Goal: Task Accomplishment & Management: Use online tool/utility

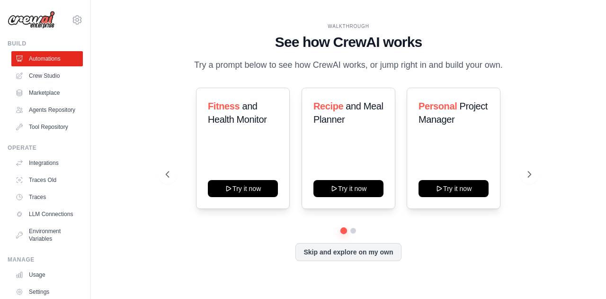
click at [532, 131] on div "WALKTHROUGH See how CrewAI works Try a prompt below to see how CrewAI works, or…" at bounding box center [348, 149] width 388 height 253
click at [365, 257] on button "Skip and explore on my own" at bounding box center [348, 251] width 106 height 18
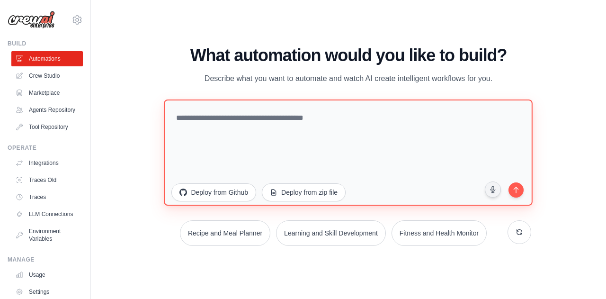
click at [306, 116] on textarea at bounding box center [348, 152] width 369 height 106
type textarea "*"
type textarea "**********"
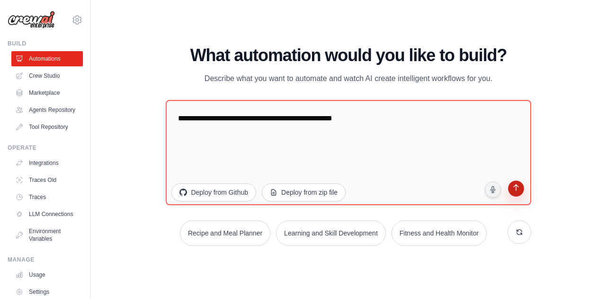
click at [514, 195] on button "submit" at bounding box center [516, 189] width 18 height 18
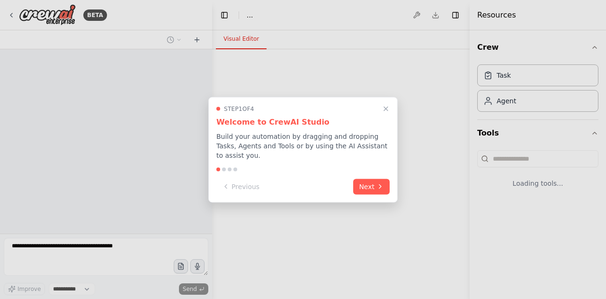
select select "****"
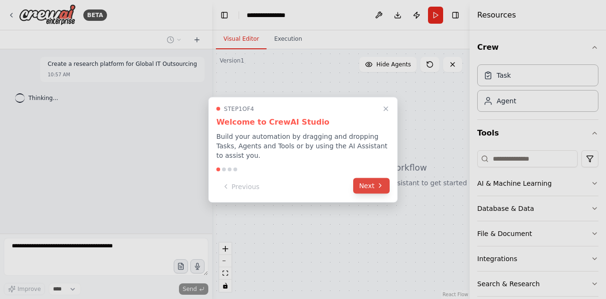
click at [376, 183] on icon at bounding box center [380, 186] width 8 height 8
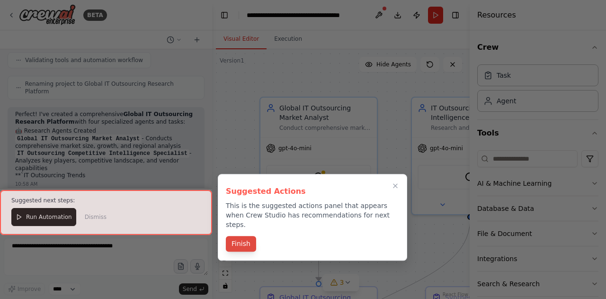
click at [236, 238] on button "Finish" at bounding box center [241, 244] width 30 height 16
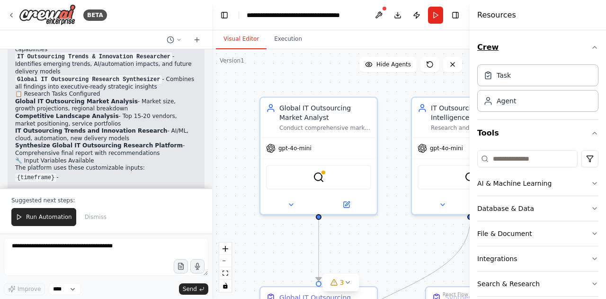
click at [591, 44] on icon "button" at bounding box center [595, 48] width 8 height 8
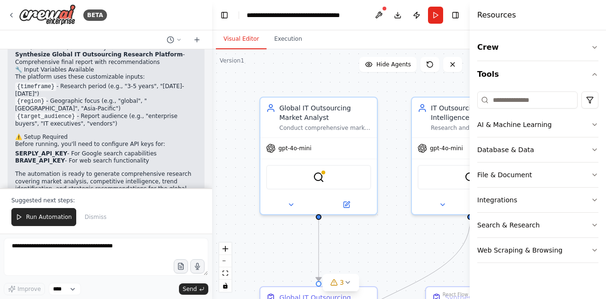
scroll to position [824, 0]
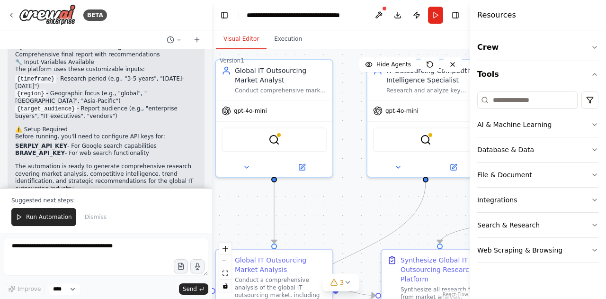
drag, startPoint x: 229, startPoint y: 148, endPoint x: 185, endPoint y: 111, distance: 58.1
click at [185, 111] on div "BETA Create a research platform for Global IT Outsourcing 10:57 AM ▶ Thought pr…" at bounding box center [303, 149] width 606 height 299
click at [122, 150] on li "BRAVE_API_KEY - For web search functionality" at bounding box center [106, 154] width 182 height 8
click at [210, 167] on div at bounding box center [210, 149] width 4 height 299
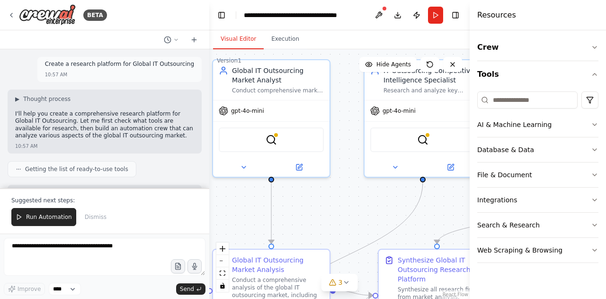
drag, startPoint x: 209, startPoint y: 64, endPoint x: 208, endPoint y: 79, distance: 14.7
click at [208, 79] on div "BETA Create a research platform for Global IT Outsourcing 10:57 AM ▶ Thought pr…" at bounding box center [303, 149] width 606 height 299
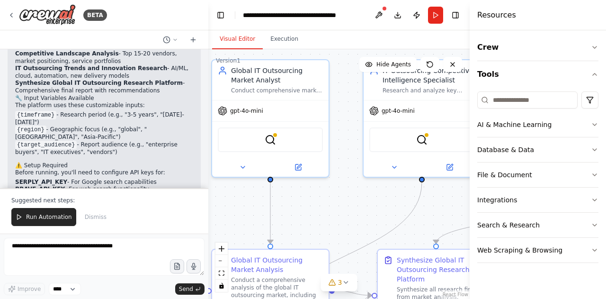
scroll to position [793, 0]
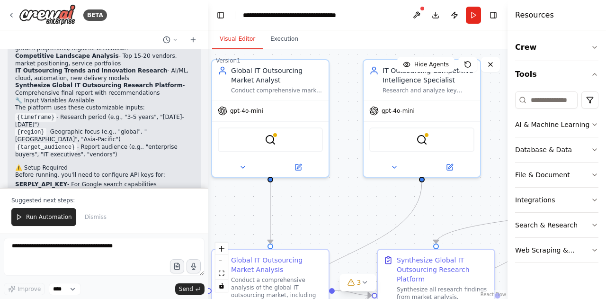
drag, startPoint x: 471, startPoint y: 18, endPoint x: 572, endPoint y: 18, distance: 100.9
click at [572, 18] on div "Resources Crew Tools AI & Machine Learning Database & Data File & Document Inte…" at bounding box center [557, 149] width 98 height 299
click at [150, 197] on div "Suggested next steps: Run Automation Dismiss" at bounding box center [104, 210] width 208 height 45
click at [206, 167] on div at bounding box center [207, 149] width 4 height 299
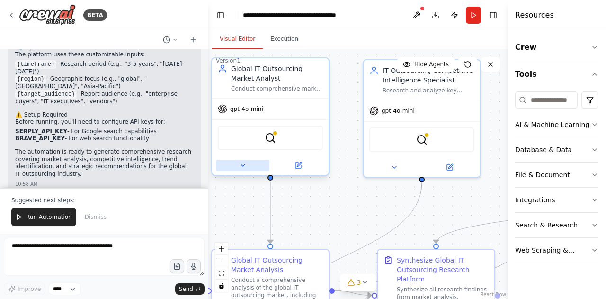
click at [242, 169] on button at bounding box center [243, 165] width 54 height 11
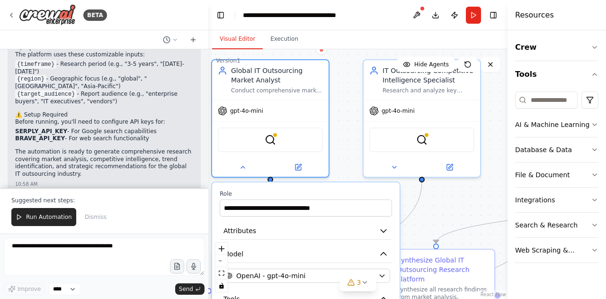
click at [487, 129] on div ".deletable-edge-delete-btn { width: 20px; height: 20px; border: 0px solid #ffff…" at bounding box center [357, 174] width 299 height 250
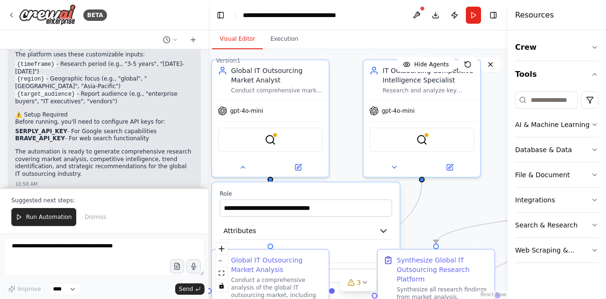
click at [369, 27] on header "**********" at bounding box center [357, 15] width 299 height 30
click at [51, 219] on span "Run Automation" at bounding box center [49, 217] width 46 height 8
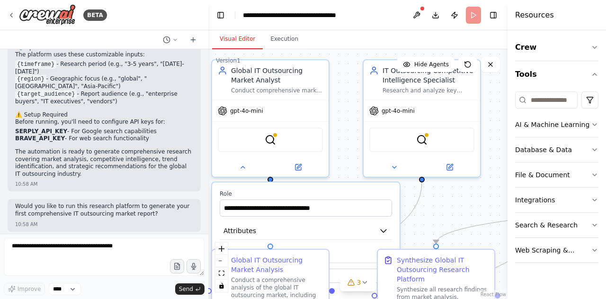
scroll to position [801, 0]
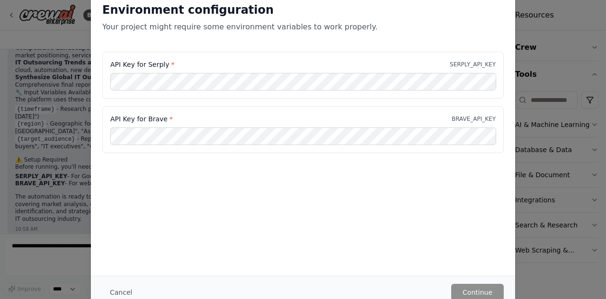
click at [412, 250] on div "Environment configuration Your project might require some environment variables…" at bounding box center [303, 133] width 424 height 285
click at [123, 293] on button "Cancel" at bounding box center [120, 292] width 37 height 17
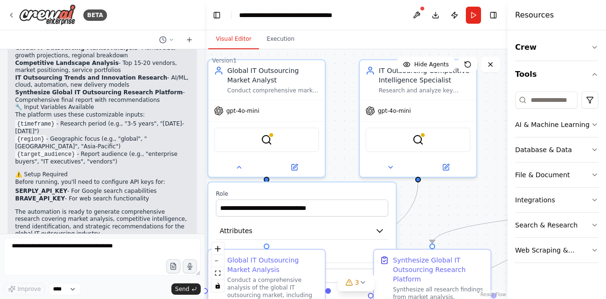
scroll to position [808, 0]
click at [203, 203] on div "BETA Create a research platform for Global IT Outsourcing 10:57 AM ▶ Thought pr…" at bounding box center [303, 149] width 606 height 299
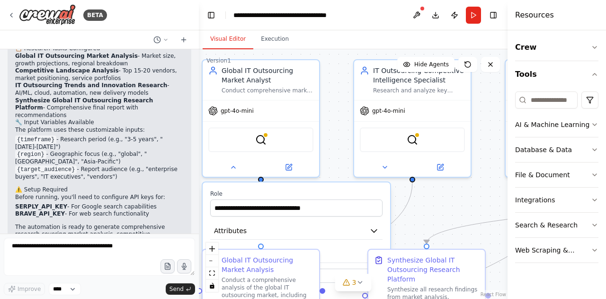
scroll to position [838, 0]
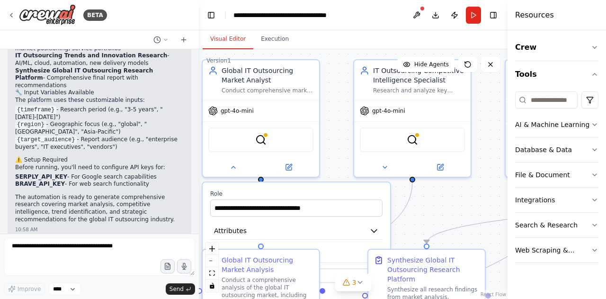
drag, startPoint x: 199, startPoint y: 207, endPoint x: 199, endPoint y: 200, distance: 6.6
click at [199, 200] on div "BETA Create a research platform for Global IT Outsourcing 10:57 AM ▶ Thought pr…" at bounding box center [303, 149] width 606 height 299
click at [197, 208] on div at bounding box center [197, 149] width 4 height 299
click at [190, 214] on div "Create a research platform for Global IT Outsourcing 10:57 AM ▶ Thought process…" at bounding box center [99, 141] width 199 height 184
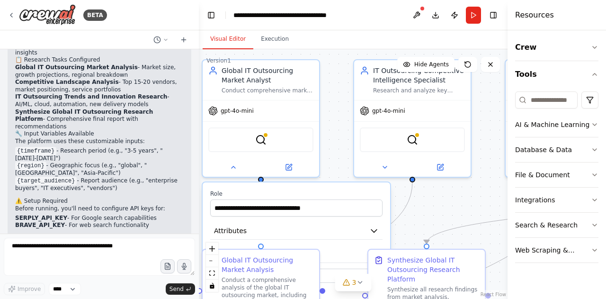
scroll to position [824, 0]
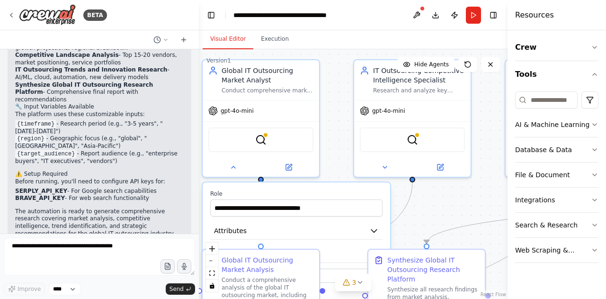
drag, startPoint x: 143, startPoint y: 151, endPoint x: 13, endPoint y: 141, distance: 130.6
click at [13, 141] on div "Perfect! I've created a comprehensive Global IT Outsourcing Research Platform w…" at bounding box center [100, 81] width 184 height 339
copy ul "SERPLY_API_KEY - For Google search capabilities BRAVE_API_KEY - For web search …"
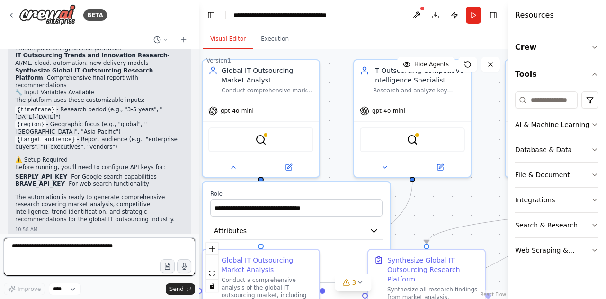
click at [81, 252] on textarea at bounding box center [99, 257] width 191 height 38
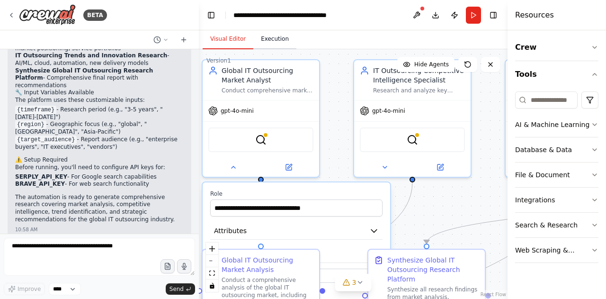
click at [268, 43] on button "Execution" at bounding box center [274, 39] width 43 height 20
click at [220, 35] on button "Visual Editor" at bounding box center [228, 39] width 51 height 20
click at [418, 14] on button at bounding box center [416, 15] width 15 height 17
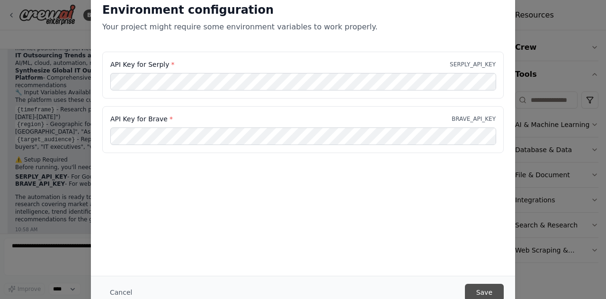
click at [496, 290] on button "Save" at bounding box center [484, 292] width 39 height 17
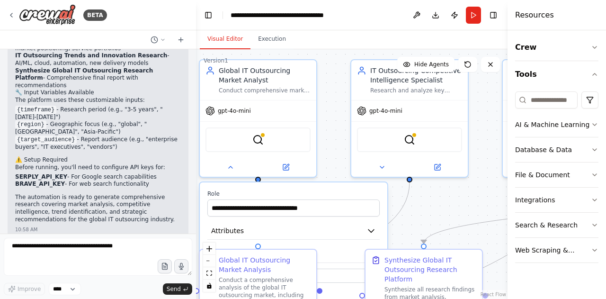
drag, startPoint x: 195, startPoint y: 214, endPoint x: 196, endPoint y: 107, distance: 107.5
click at [196, 107] on div "BETA Create a research platform for Global IT Outsourcing 10:57 AM ▶ Thought pr…" at bounding box center [303, 149] width 606 height 299
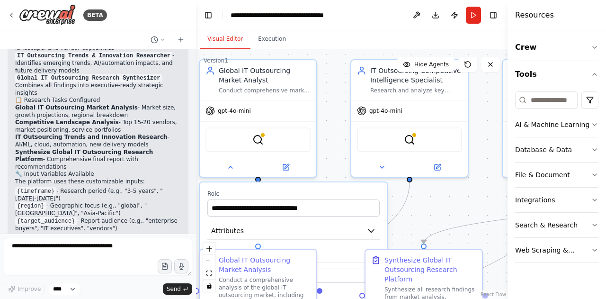
scroll to position [839, 0]
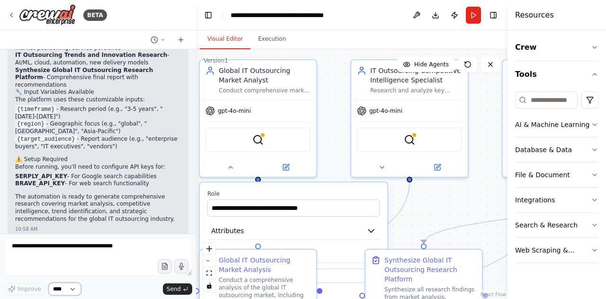
click at [72, 288] on select "****" at bounding box center [65, 289] width 32 height 12
click at [473, 19] on button "Run" at bounding box center [473, 15] width 15 height 17
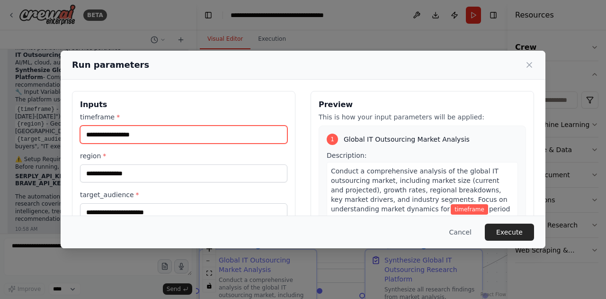
click at [187, 135] on input "timeframe *" at bounding box center [183, 134] width 207 height 18
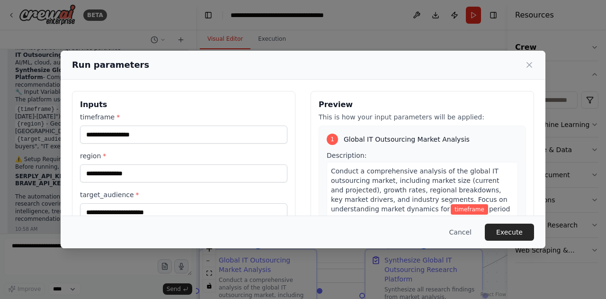
drag, startPoint x: 183, startPoint y: 59, endPoint x: 280, endPoint y: 64, distance: 97.7
click at [280, 64] on div "Run parameters" at bounding box center [303, 64] width 462 height 13
click at [32, 72] on div "Run parameters Inputs timeframe * region * target_audience * Preview This is ho…" at bounding box center [303, 149] width 606 height 299
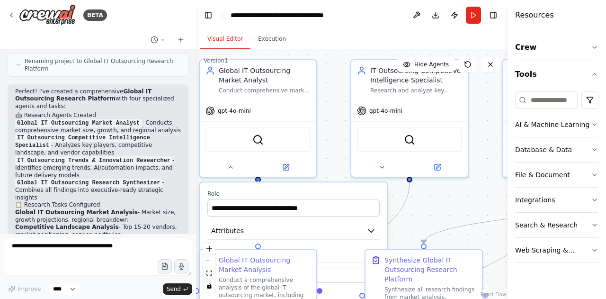
scroll to position [712, 0]
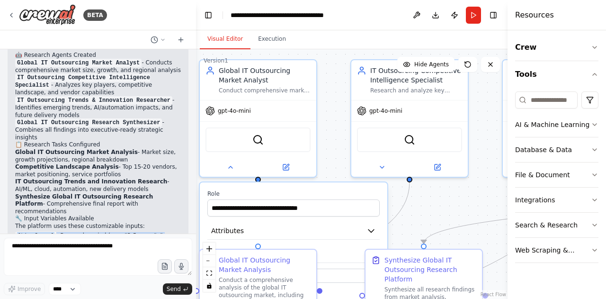
drag, startPoint x: 127, startPoint y: 103, endPoint x: 10, endPoint y: 188, distance: 144.1
click at [10, 188] on div "Perfect! I've created a comprehensive Global IT Outsourcing Research Platform w…" at bounding box center [98, 193] width 181 height 339
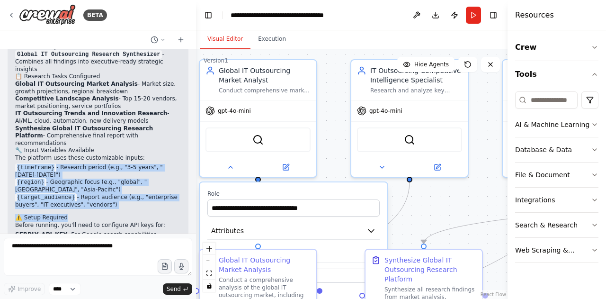
scroll to position [782, 0]
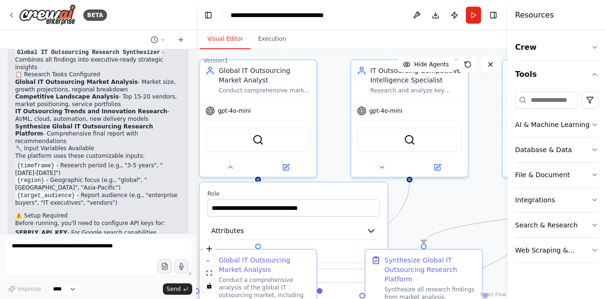
click at [124, 220] on p "Before running, you'll need to configure API keys for:" at bounding box center [98, 224] width 166 height 8
drag, startPoint x: 107, startPoint y: 156, endPoint x: 15, endPoint y: 117, distance: 100.0
click at [15, 117] on div "Perfect! I've created a comprehensive Global IT Outsourcing Research Platform w…" at bounding box center [98, 123] width 181 height 339
copy ul "{timeframe} - Research period (e.g., "3-5 years", "2024-2026") {region} - Geogr…"
click at [188, 21] on div "BETA" at bounding box center [98, 15] width 196 height 30
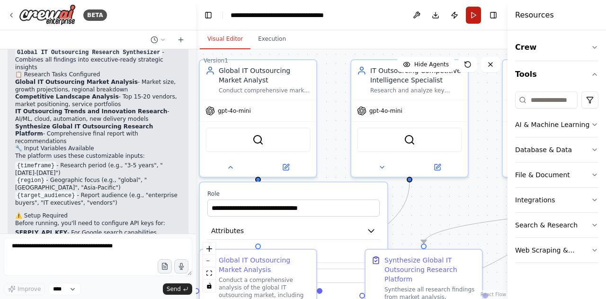
click at [471, 20] on button "Run" at bounding box center [473, 15] width 15 height 17
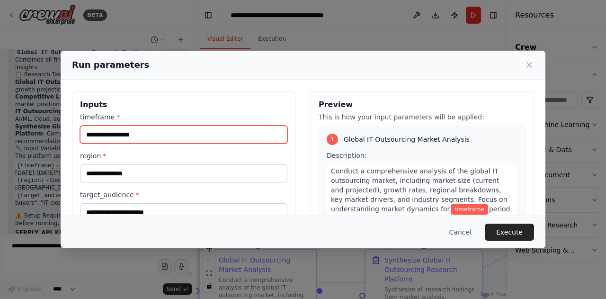
click at [156, 139] on input "timeframe *" at bounding box center [183, 134] width 207 height 18
paste input "**********"
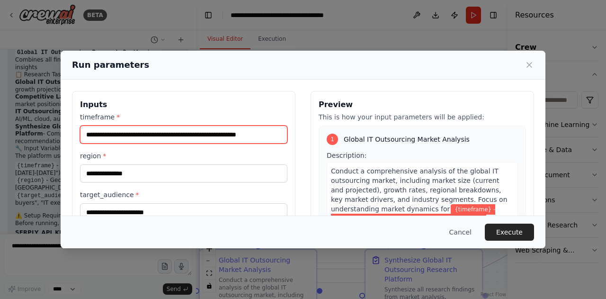
type input "**********"
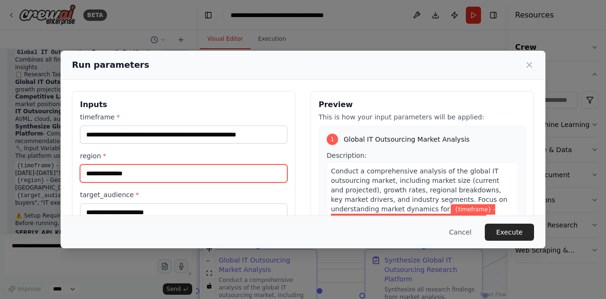
click at [176, 176] on input "region *" at bounding box center [183, 173] width 207 height 18
paste input "**********"
type input "**********"
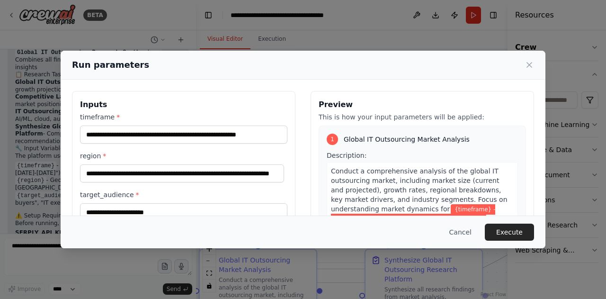
scroll to position [0, 0]
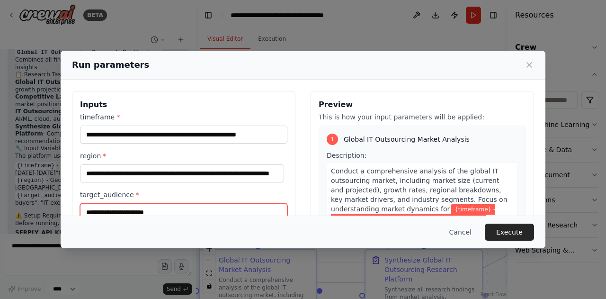
click at [186, 211] on input "target_audience *" at bounding box center [183, 212] width 207 height 18
paste input "**********"
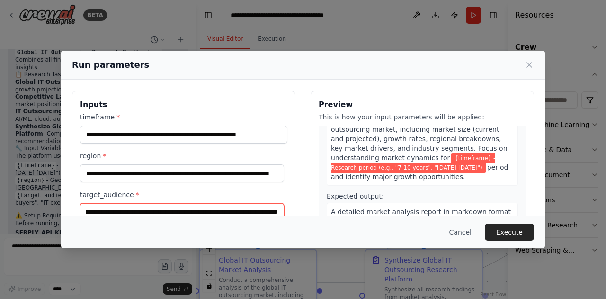
scroll to position [55, 0]
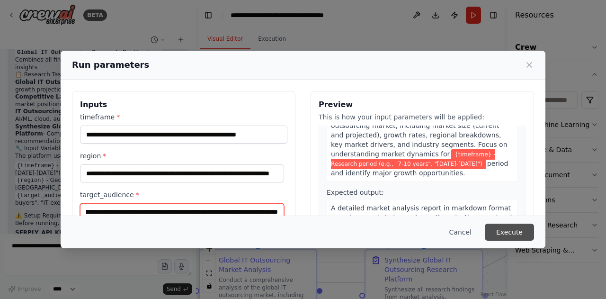
type input "**********"
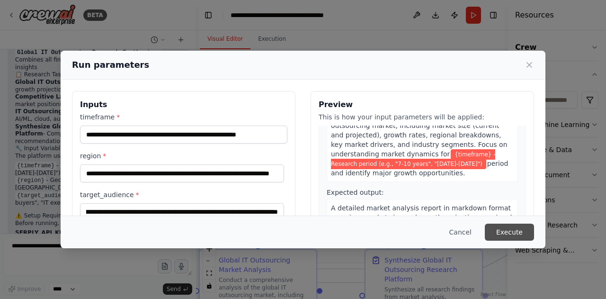
scroll to position [0, 0]
click at [514, 232] on button "Execute" at bounding box center [509, 232] width 49 height 17
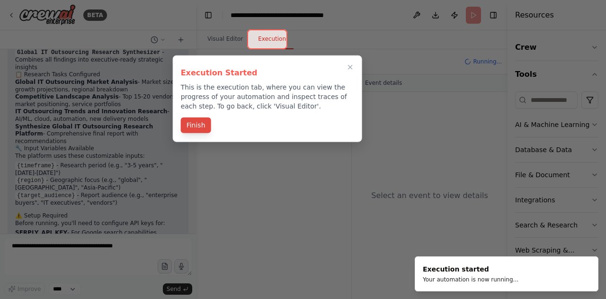
click at [201, 127] on button "Finish" at bounding box center [196, 125] width 30 height 16
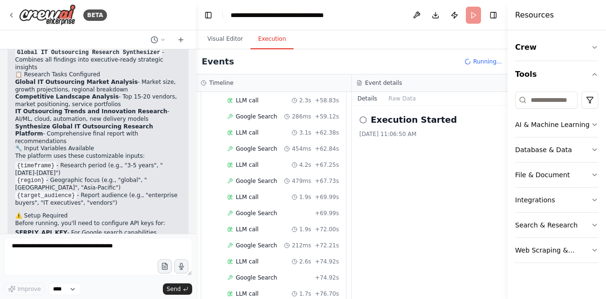
scroll to position [664, 0]
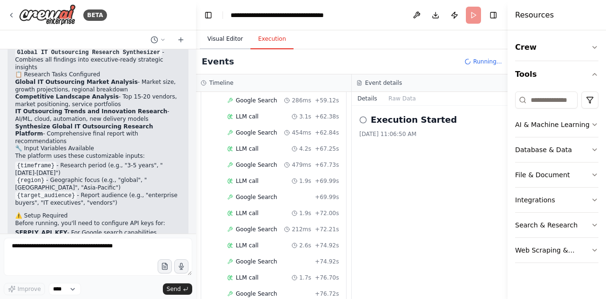
click at [226, 41] on button "Visual Editor" at bounding box center [225, 39] width 51 height 20
click at [265, 41] on button "Execution" at bounding box center [271, 39] width 43 height 20
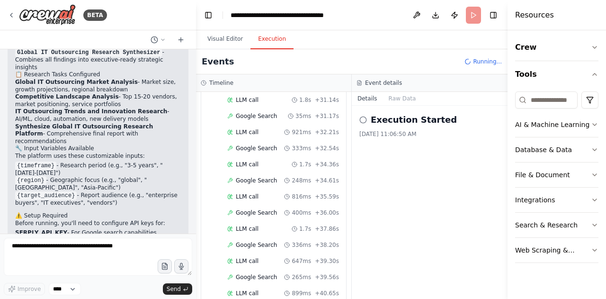
click at [358, 22] on header "**********" at bounding box center [352, 15] width 312 height 30
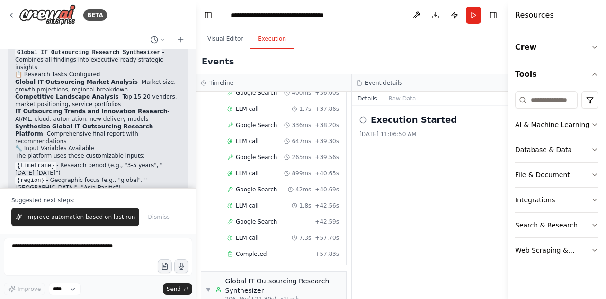
scroll to position [2204, 0]
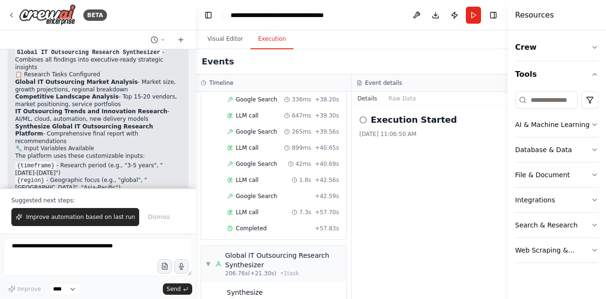
click at [362, 122] on icon at bounding box center [363, 120] width 8 height 8
click at [397, 201] on div "Execution Started 9/23/2025, 11:06:50 AM" at bounding box center [430, 202] width 156 height 193
click at [474, 18] on button "Run" at bounding box center [473, 15] width 15 height 17
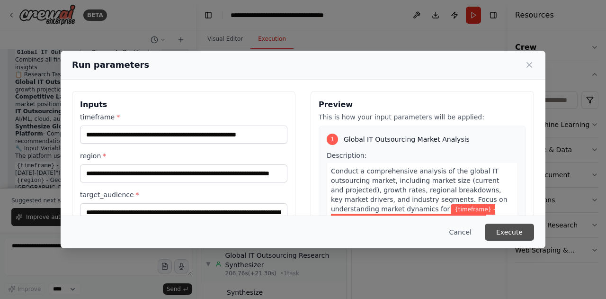
click at [503, 230] on button "Execute" at bounding box center [509, 232] width 49 height 17
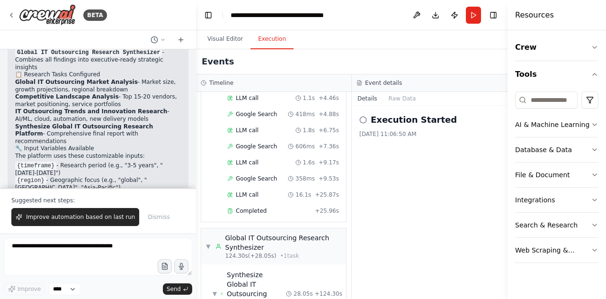
scroll to position [884, 0]
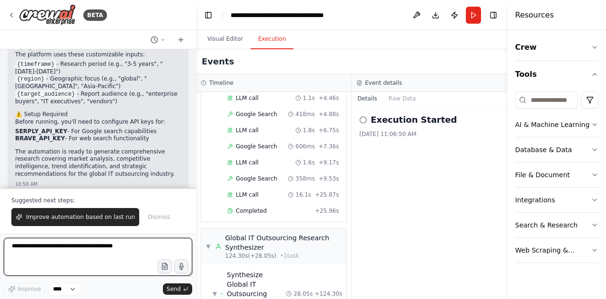
click at [101, 248] on textarea at bounding box center [98, 257] width 188 height 38
type textarea "***"
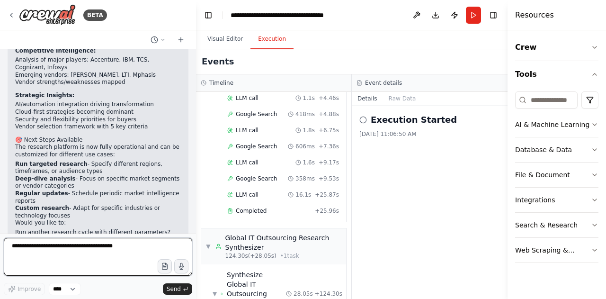
scroll to position [1213, 0]
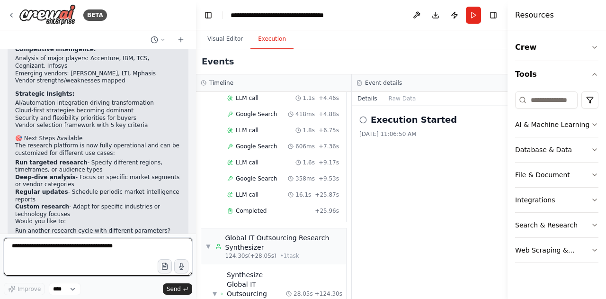
click at [104, 250] on textarea at bounding box center [98, 257] width 188 height 38
type textarea "**********"
drag, startPoint x: 116, startPoint y: 250, endPoint x: 0, endPoint y: 242, distance: 116.3
click at [0, 242] on div "BETA Create a research platform for Global IT Outsourcing 10:57 AM ▶ Thought pr…" at bounding box center [98, 149] width 196 height 299
click at [33, 250] on textarea at bounding box center [98, 257] width 188 height 38
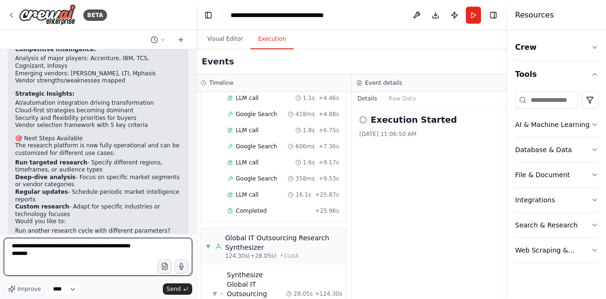
type textarea "**********"
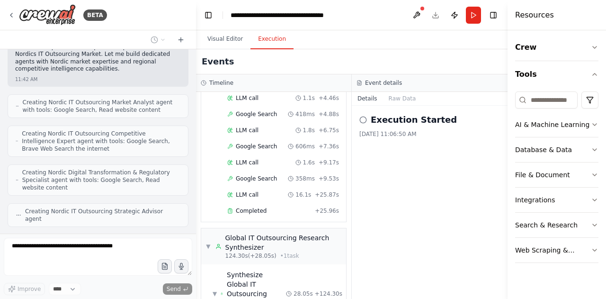
scroll to position [1560, 0]
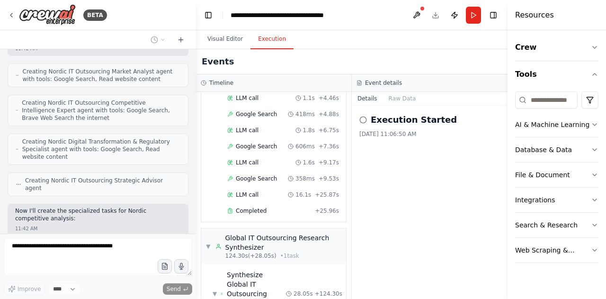
click at [193, 211] on div at bounding box center [194, 149] width 4 height 299
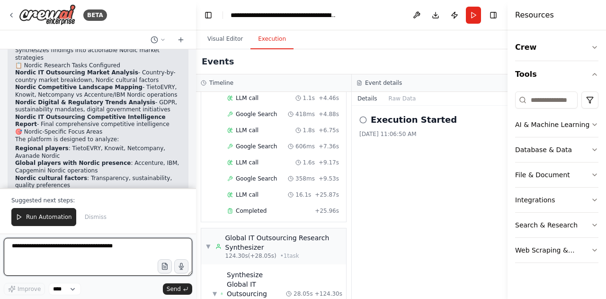
scroll to position [2543, 0]
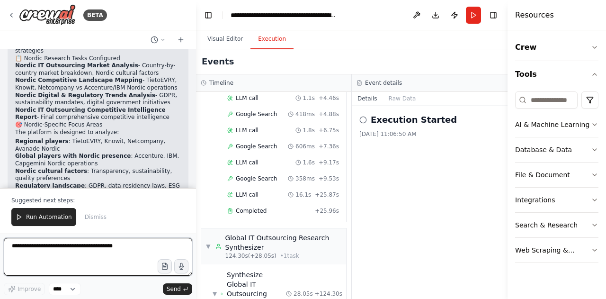
click at [192, 178] on div at bounding box center [194, 149] width 4 height 299
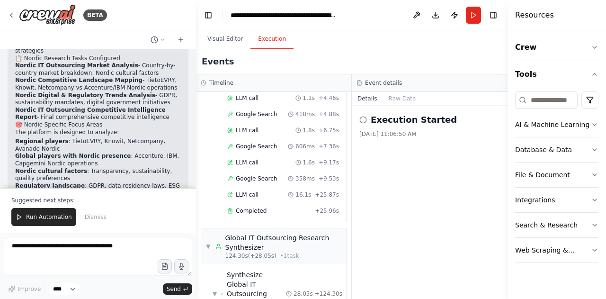
click at [166, 240] on li "{target_stakeholder} - Report audience (e.g., "vendors entering Nordic market",…" at bounding box center [98, 251] width 166 height 22
drag, startPoint x: 163, startPoint y: 105, endPoint x: 13, endPoint y: 85, distance: 151.0
click at [13, 85] on div "Perfect! I've created a comprehensive Nordic IT Outsourcing Competitive Intelli…" at bounding box center [98, 97] width 181 height 365
copy ul "{focus_sectors} - Target industry sectors (e.g., "financial services", "manufac…"
click at [41, 216] on span "Run Automation" at bounding box center [49, 217] width 46 height 8
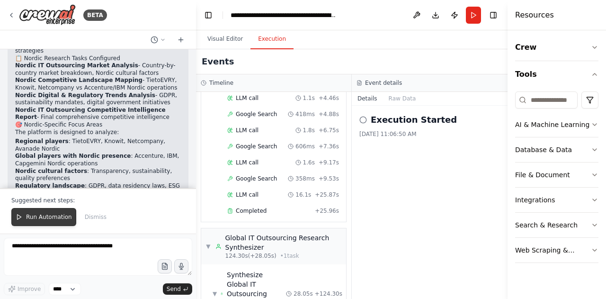
scroll to position [2498, 0]
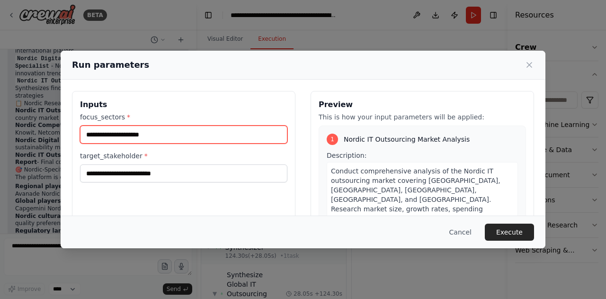
click at [154, 131] on input "focus_sectors *" at bounding box center [183, 134] width 207 height 18
paste input "**********"
click at [158, 136] on input "**********" at bounding box center [182, 134] width 204 height 18
type input "**********"
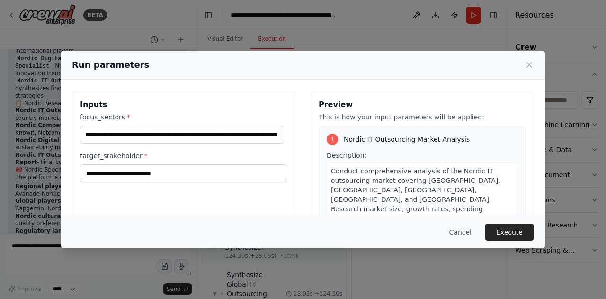
scroll to position [0, 0]
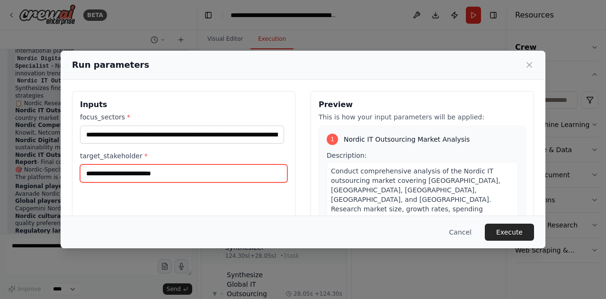
click at [195, 173] on input "target_stakeholder *" at bounding box center [183, 173] width 207 height 18
paste input "**********"
type input "**********"
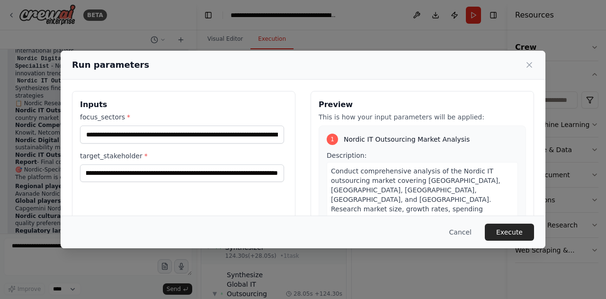
scroll to position [0, 0]
click at [534, 231] on div "Cancel Execute" at bounding box center [303, 231] width 485 height 33
click at [515, 234] on button "Execute" at bounding box center [509, 232] width 49 height 17
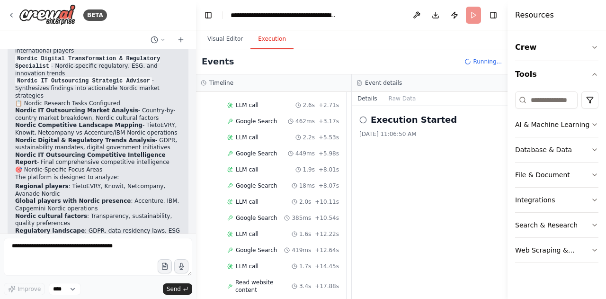
scroll to position [96, 0]
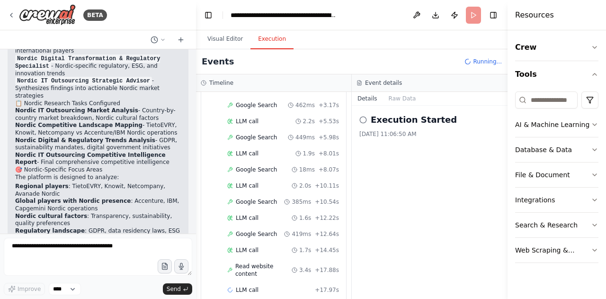
click at [336, 23] on header "**********" at bounding box center [352, 15] width 312 height 30
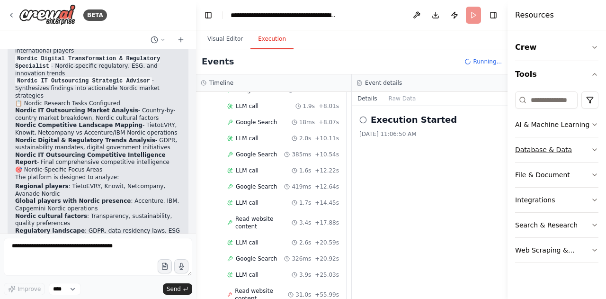
scroll to position [166, 0]
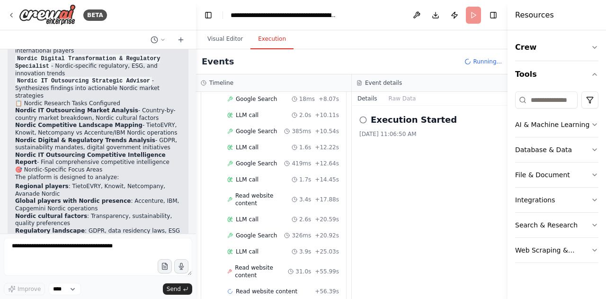
click at [447, 212] on div "Execution Started 9/23/2025, 11:06:50 AM" at bounding box center [430, 202] width 156 height 193
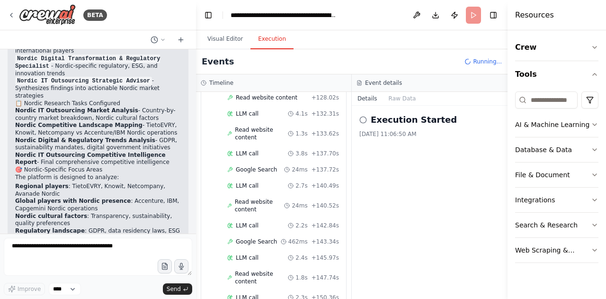
scroll to position [598, 0]
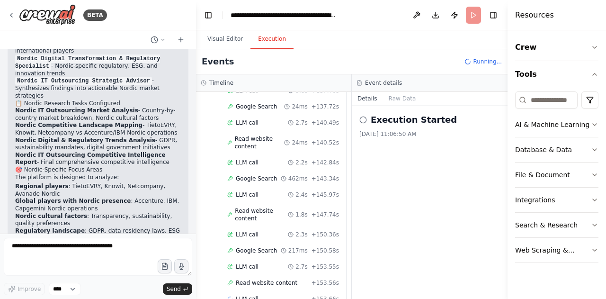
click at [423, 193] on div "Execution Started 9/23/2025, 11:06:50 AM" at bounding box center [430, 202] width 156 height 193
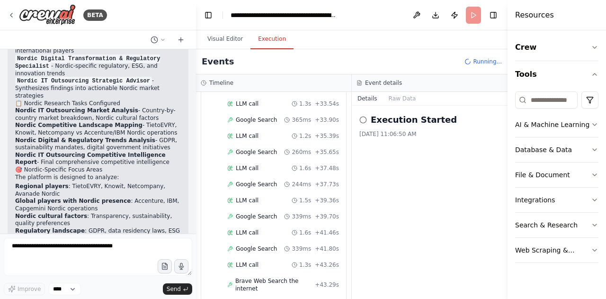
scroll to position [1454, 0]
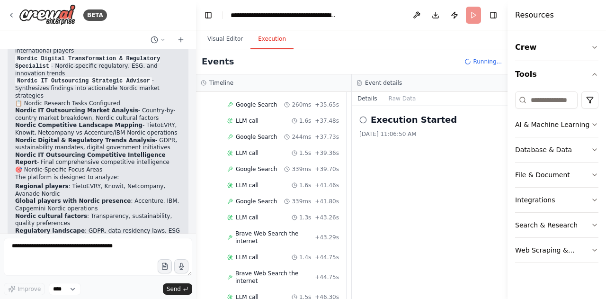
click at [296, 32] on div "Visual Editor Execution" at bounding box center [352, 39] width 312 height 19
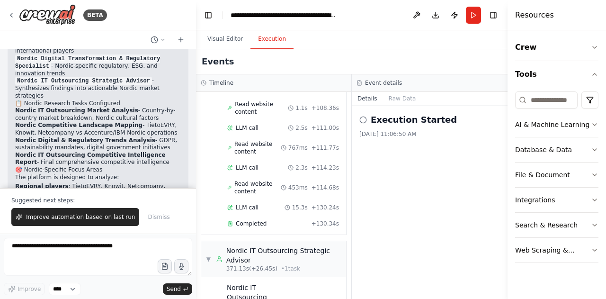
scroll to position [2543, 0]
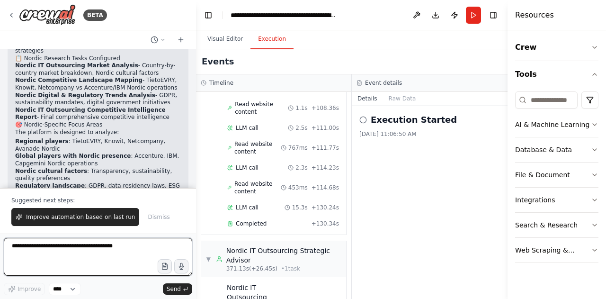
click at [91, 255] on textarea at bounding box center [98, 257] width 188 height 38
type textarea "**********"
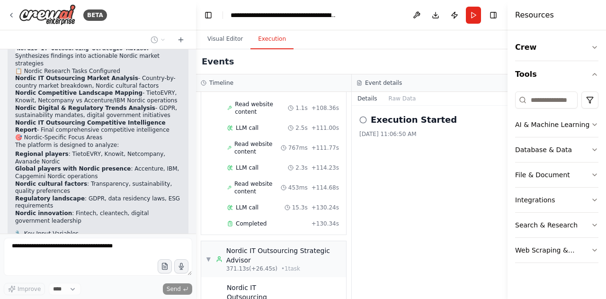
scroll to position [2555, 0]
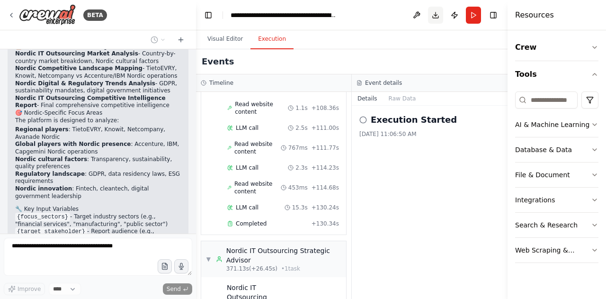
click at [433, 18] on button "Download" at bounding box center [435, 15] width 15 height 17
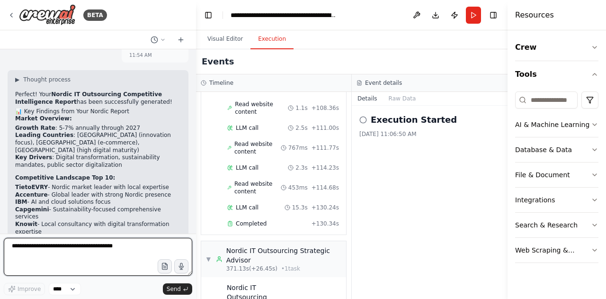
scroll to position [2766, 0]
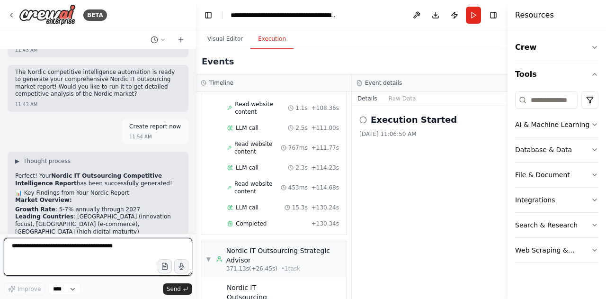
click at [97, 245] on textarea at bounding box center [98, 257] width 188 height 38
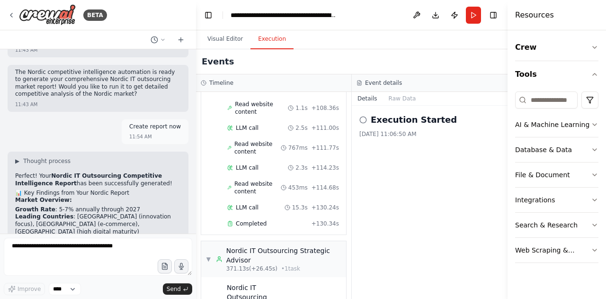
drag, startPoint x: 44, startPoint y: 108, endPoint x: 15, endPoint y: 107, distance: 28.4
click at [15, 265] on li "TietoEVRY - Nordic market leader with local expertise" at bounding box center [98, 269] width 166 height 8
copy li "TietoEVRY"
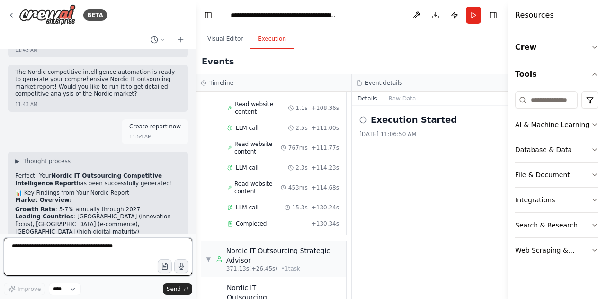
click at [75, 249] on textarea at bounding box center [98, 257] width 188 height 38
paste textarea "*********"
type textarea "**********"
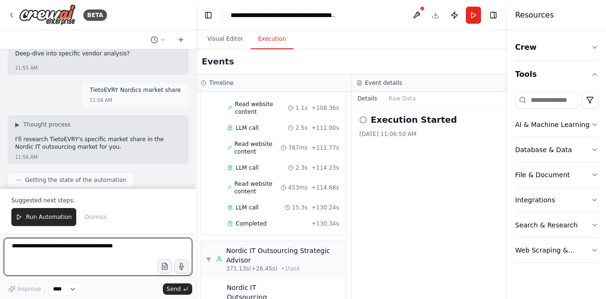
scroll to position [3351, 0]
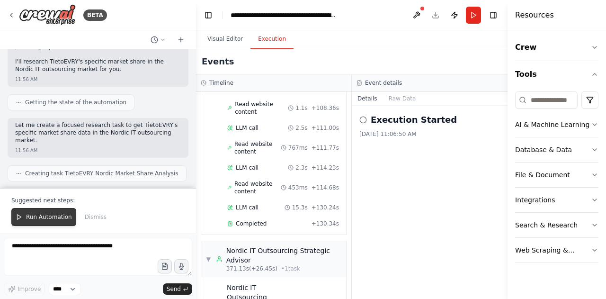
click at [44, 221] on span "Run Automation" at bounding box center [49, 217] width 46 height 8
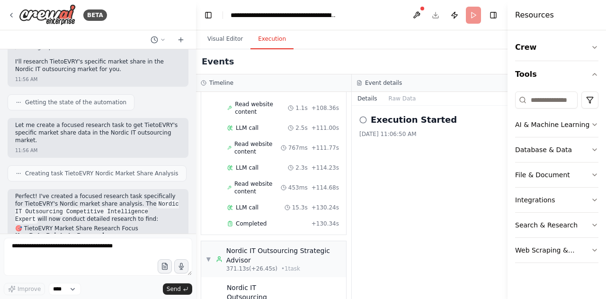
scroll to position [3305, 0]
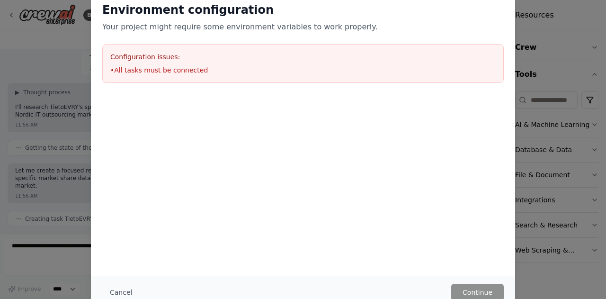
click at [31, 196] on div "Environment configuration Your project might require some environment variables…" at bounding box center [303, 149] width 606 height 299
click at [508, 6] on div "Environment configuration Your project might require some environment variables…" at bounding box center [303, 42] width 424 height 103
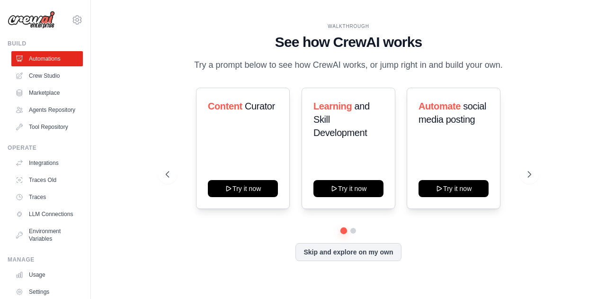
click at [174, 112] on div "Content Curator Try it now Learning and Skill Development Try it now Automate s…" at bounding box center [348, 148] width 365 height 121
click at [185, 100] on div "Content Curator Try it now Learning and Skill Development Try it now Automate s…" at bounding box center [348, 148] width 365 height 121
click at [340, 253] on button "Skip and explore on my own" at bounding box center [348, 251] width 106 height 18
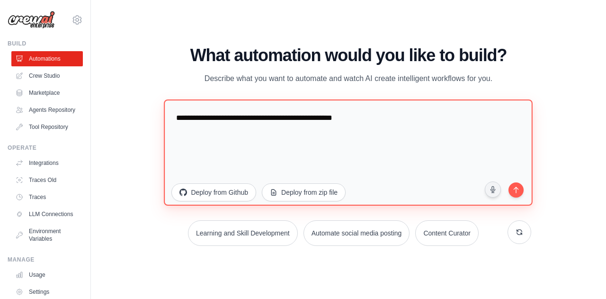
drag, startPoint x: 367, startPoint y: 111, endPoint x: 162, endPoint y: 107, distance: 205.1
click at [162, 107] on div "WALKTHROUGH See how [PERSON_NAME] works Try a prompt below to see how [PERSON_N…" at bounding box center [348, 149] width 388 height 207
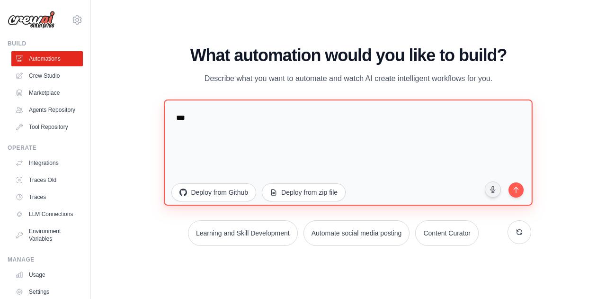
type textarea "*"
click at [178, 115] on textarea at bounding box center [348, 152] width 369 height 106
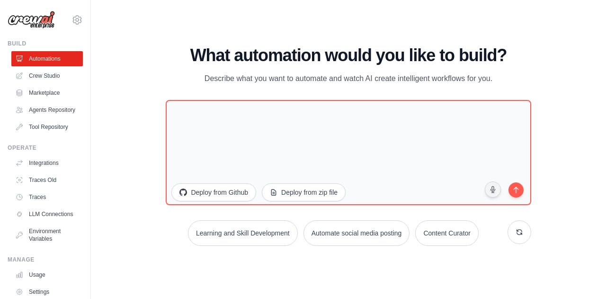
click at [187, 233] on div "Learning and Skill Development Automate social media posting Content Curator" at bounding box center [348, 233] width 365 height 26
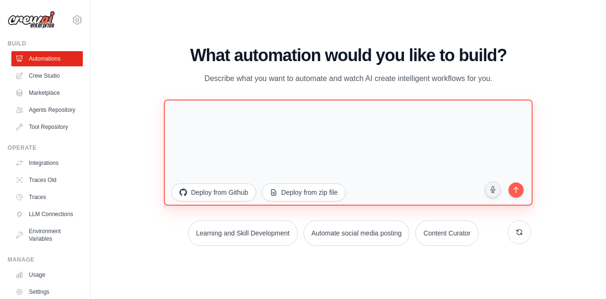
click at [223, 137] on textarea at bounding box center [348, 152] width 369 height 106
click at [201, 115] on textarea at bounding box center [348, 152] width 369 height 106
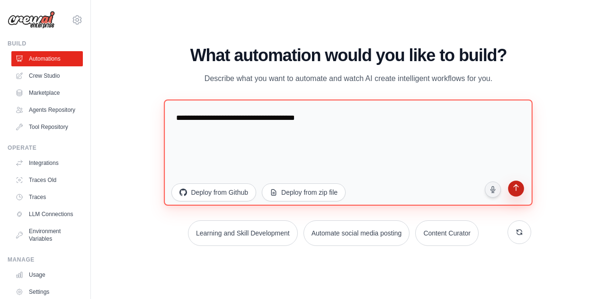
type textarea "**********"
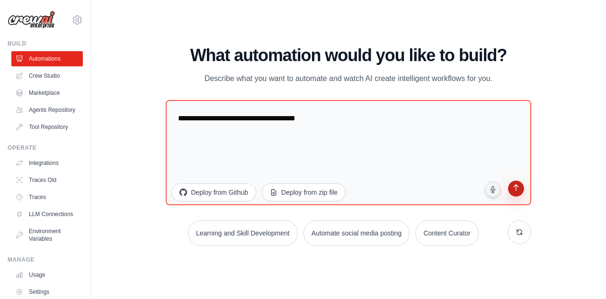
click at [520, 188] on icon "submit" at bounding box center [515, 188] width 9 height 9
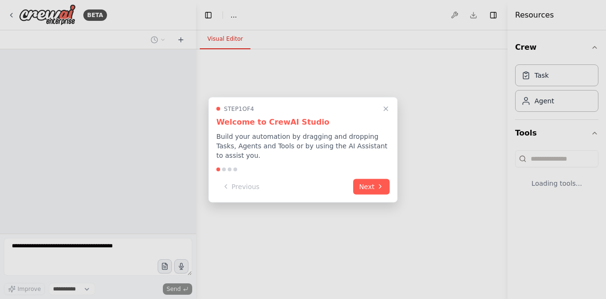
select select "****"
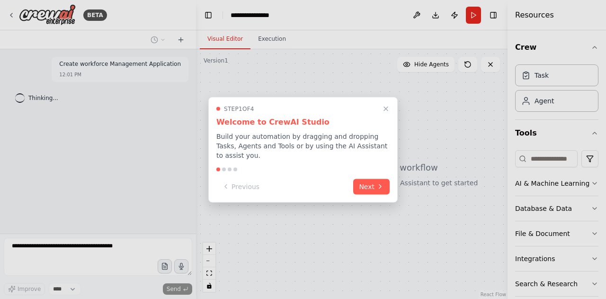
click at [372, 190] on div "Step 1 of 4 Welcome to CrewAI Studio Build your automation by dragging and drop…" at bounding box center [302, 150] width 189 height 106
click at [369, 187] on button "Next" at bounding box center [371, 186] width 36 height 16
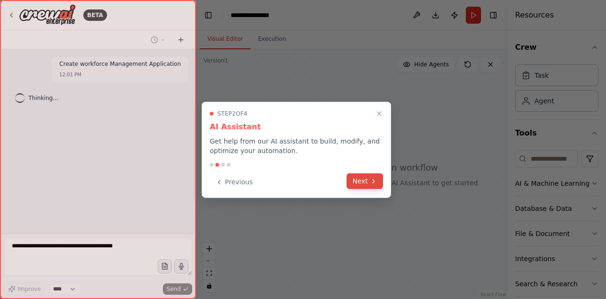
click at [369, 185] on button "Next" at bounding box center [365, 181] width 36 height 16
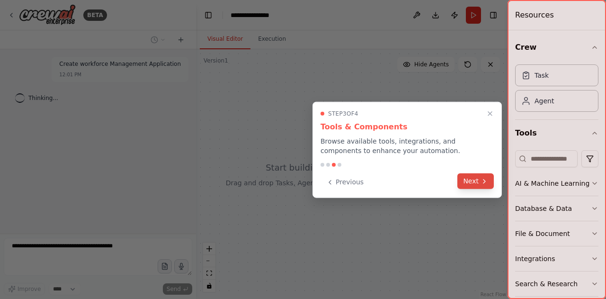
click at [471, 177] on button "Next" at bounding box center [475, 181] width 36 height 16
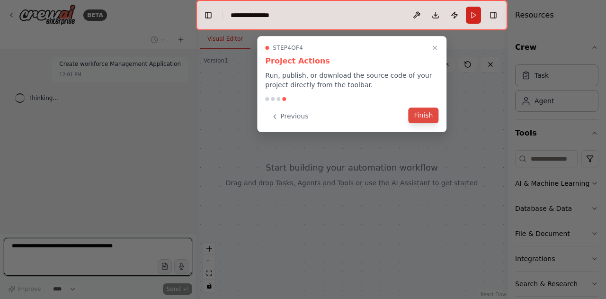
click at [430, 117] on button "Finish" at bounding box center [423, 115] width 30 height 16
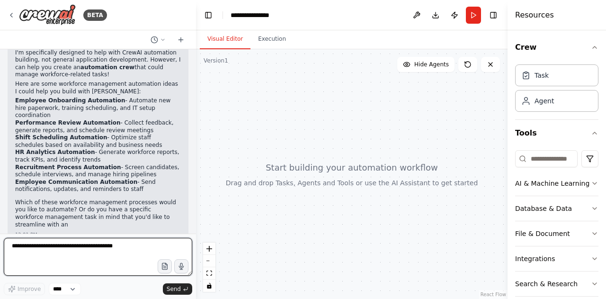
scroll to position [68, 0]
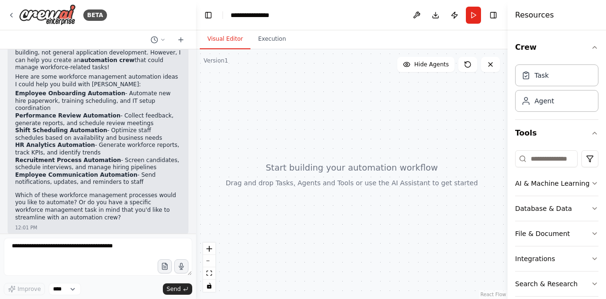
click at [295, 113] on div at bounding box center [352, 174] width 312 height 250
drag, startPoint x: 108, startPoint y: 96, endPoint x: 13, endPoint y: 91, distance: 95.3
click at [13, 91] on div "▶ Thought process I'm specifically designed to help with CrewAI automation buil…" at bounding box center [98, 128] width 181 height 214
copy strong "Employee Onboarding Automation"
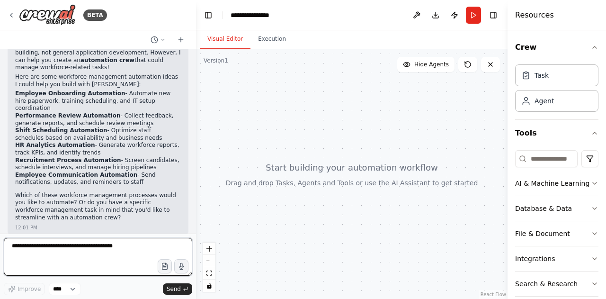
click at [93, 248] on textarea at bounding box center [98, 257] width 188 height 38
paste textarea "**********"
type textarea "**********"
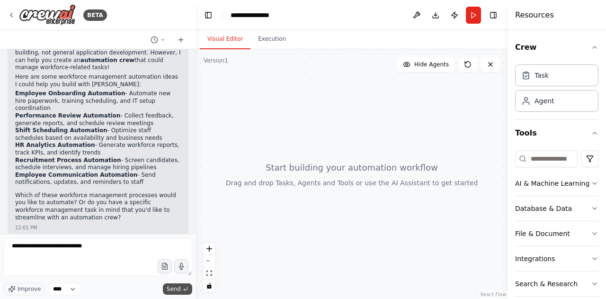
click at [179, 288] on span "Send" at bounding box center [174, 289] width 14 height 8
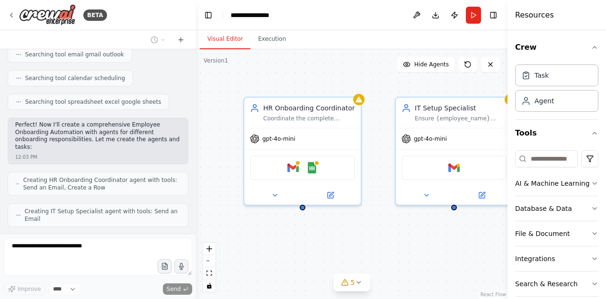
scroll to position [456, 0]
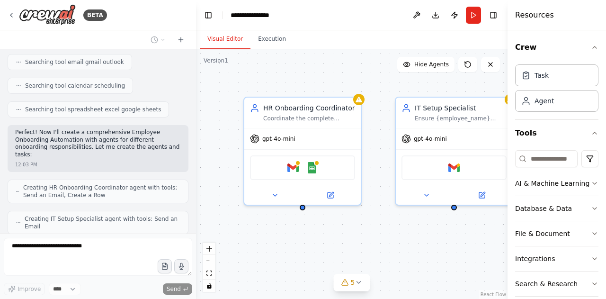
click at [367, 239] on div "HR Onboarding Coordinator Coordinate the complete onboarding process for new em…" at bounding box center [352, 174] width 312 height 250
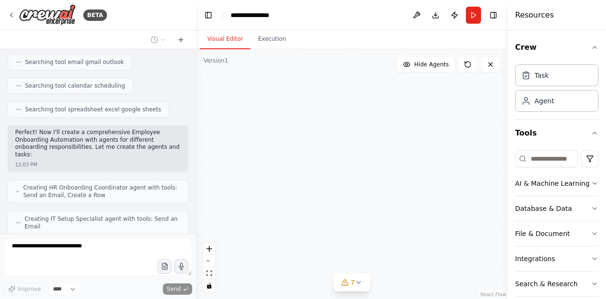
scroll to position [486, 0]
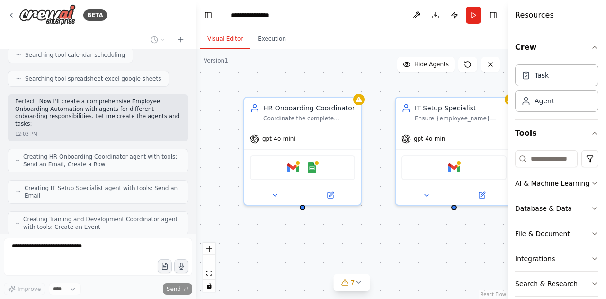
click at [368, 23] on header "**********" at bounding box center [352, 15] width 312 height 30
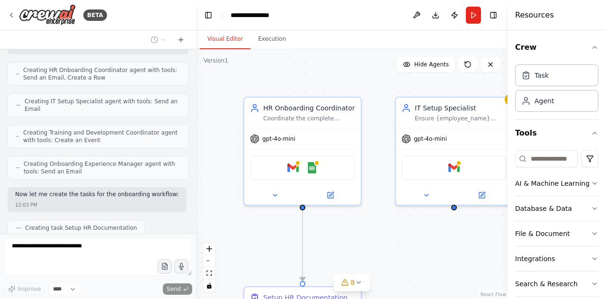
scroll to position [597, 0]
